Goal: Task Accomplishment & Management: Use online tool/utility

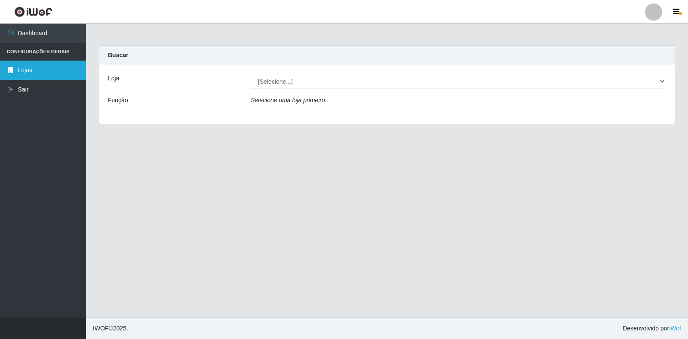
click at [30, 74] on link "Lojas" at bounding box center [43, 70] width 86 height 19
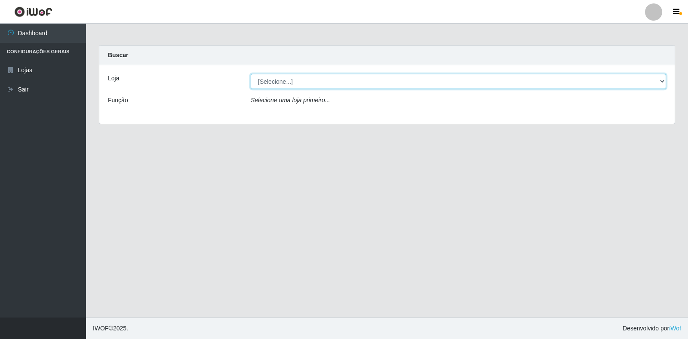
click at [291, 83] on select "[Selecione...] Extrabom - Loja 18 Goiabeiras" at bounding box center [459, 81] width 416 height 15
select select "501"
click at [251, 74] on select "[Selecione...] Extrabom - Loja 18 Goiabeiras" at bounding box center [459, 81] width 416 height 15
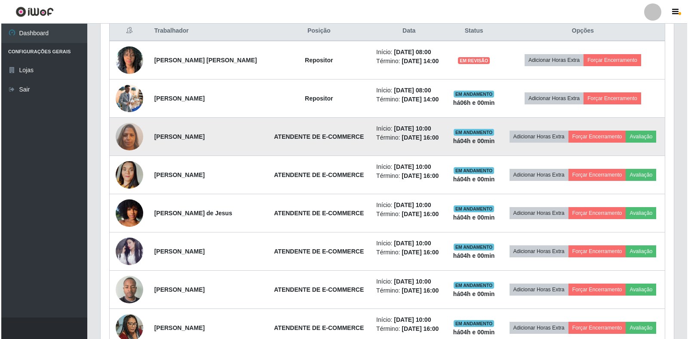
scroll to position [344, 0]
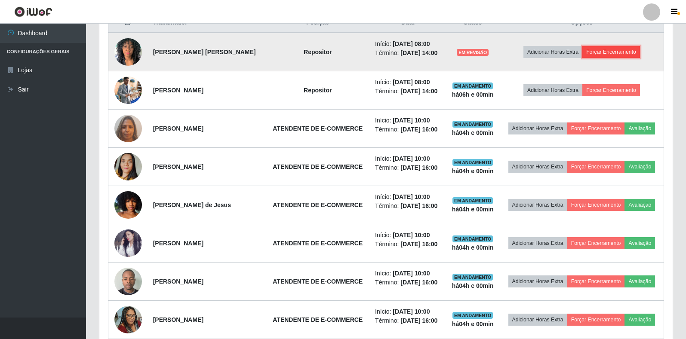
click at [615, 51] on button "Forçar Encerramento" at bounding box center [612, 52] width 58 height 12
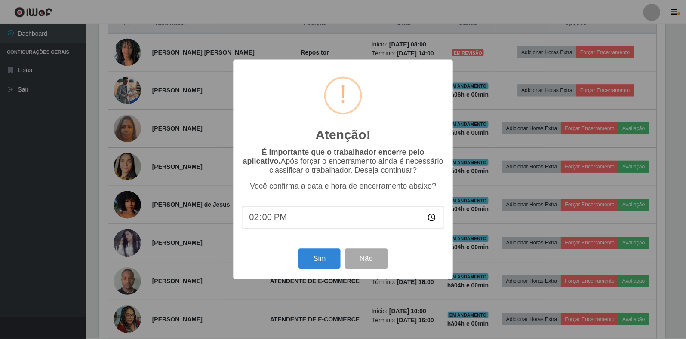
scroll to position [179, 568]
click at [320, 256] on button "Sim" at bounding box center [320, 259] width 42 height 20
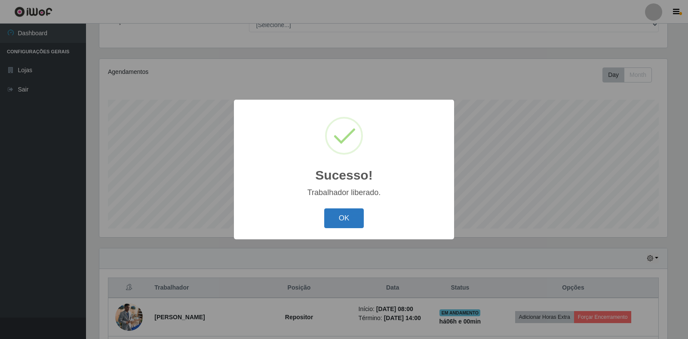
click at [352, 221] on button "OK" at bounding box center [344, 219] width 40 height 20
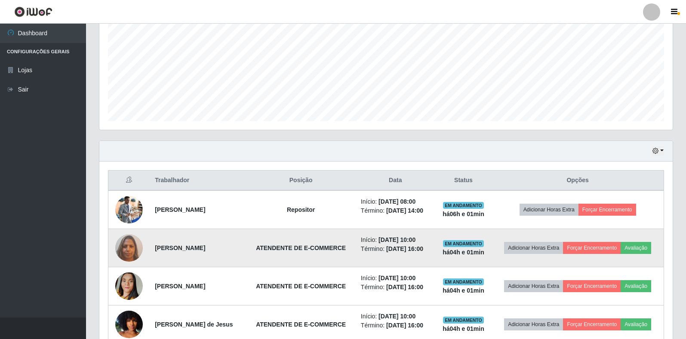
scroll to position [294, 0]
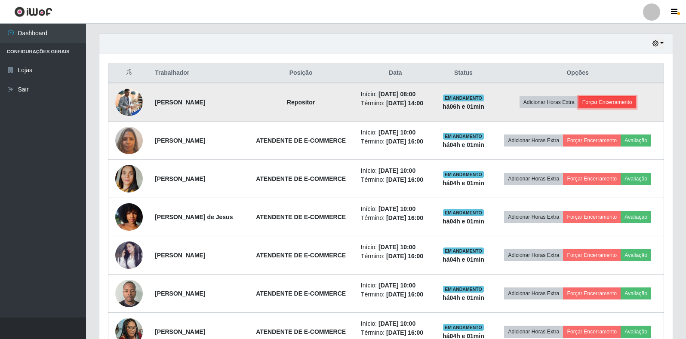
click at [616, 100] on button "Forçar Encerramento" at bounding box center [608, 102] width 58 height 12
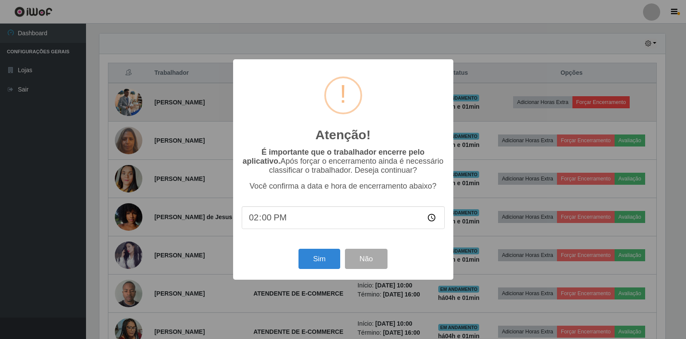
scroll to position [179, 568]
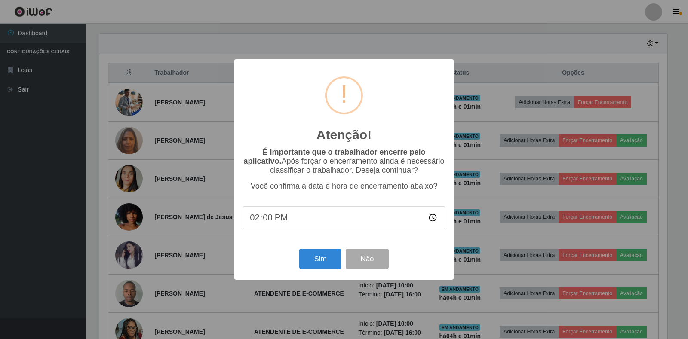
click at [296, 264] on div "Sim Não" at bounding box center [344, 259] width 203 height 25
click at [306, 260] on button "Sim" at bounding box center [320, 259] width 42 height 20
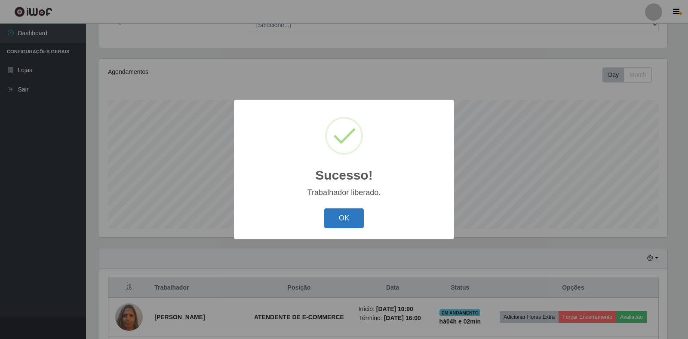
click at [351, 218] on button "OK" at bounding box center [344, 219] width 40 height 20
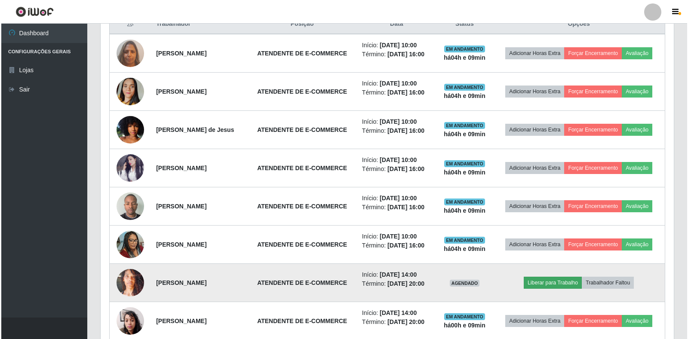
scroll to position [385, 0]
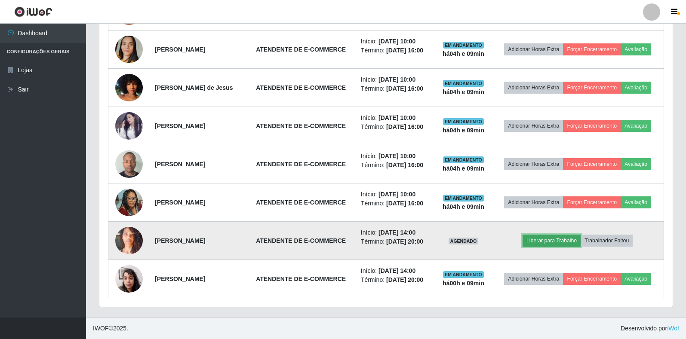
click at [551, 240] on button "Liberar para Trabalho" at bounding box center [552, 241] width 58 height 12
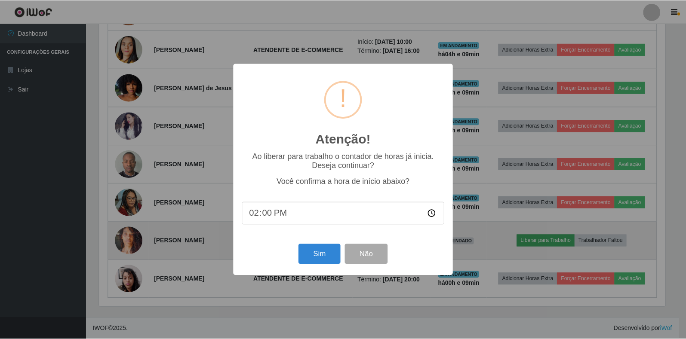
scroll to position [179, 568]
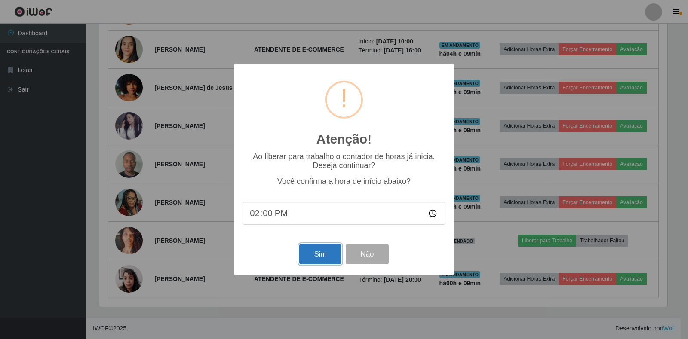
click at [315, 255] on button "Sim" at bounding box center [320, 254] width 42 height 20
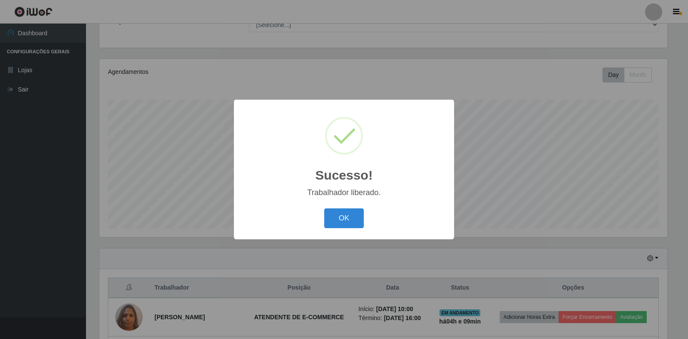
click at [350, 223] on button "OK" at bounding box center [344, 219] width 40 height 20
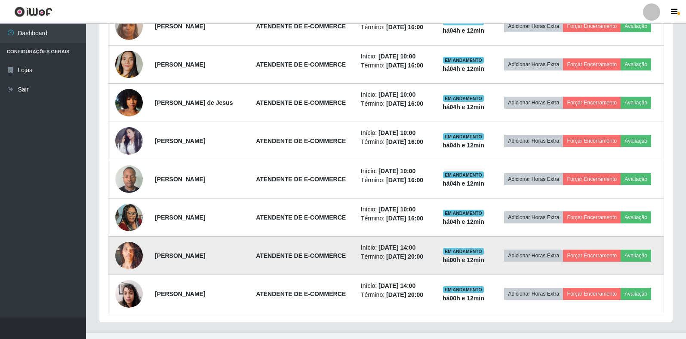
scroll to position [385, 0]
